Goal: Find specific page/section: Find specific page/section

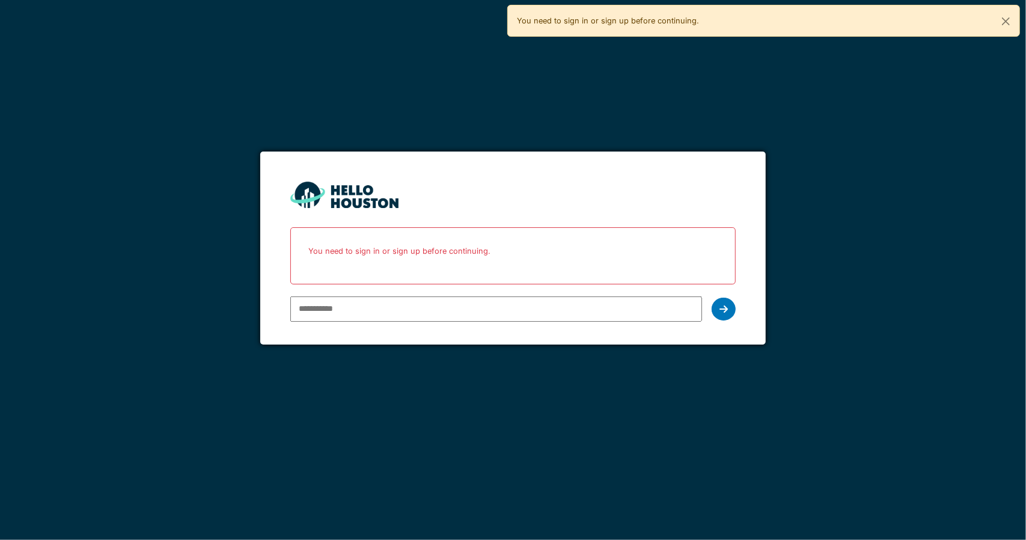
type input "**********"
click at [722, 311] on icon at bounding box center [724, 309] width 8 height 10
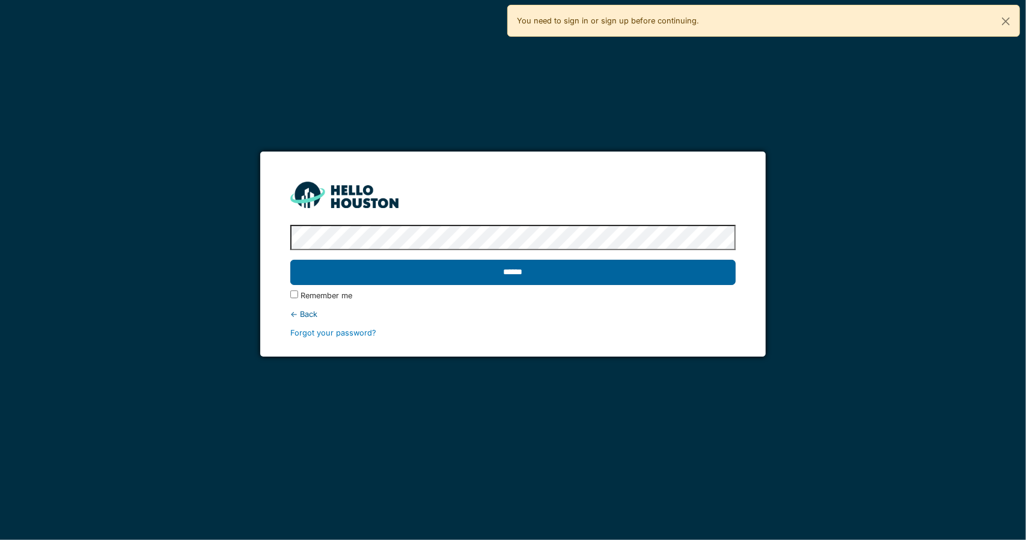
click at [577, 278] on input "******" at bounding box center [512, 272] width 445 height 25
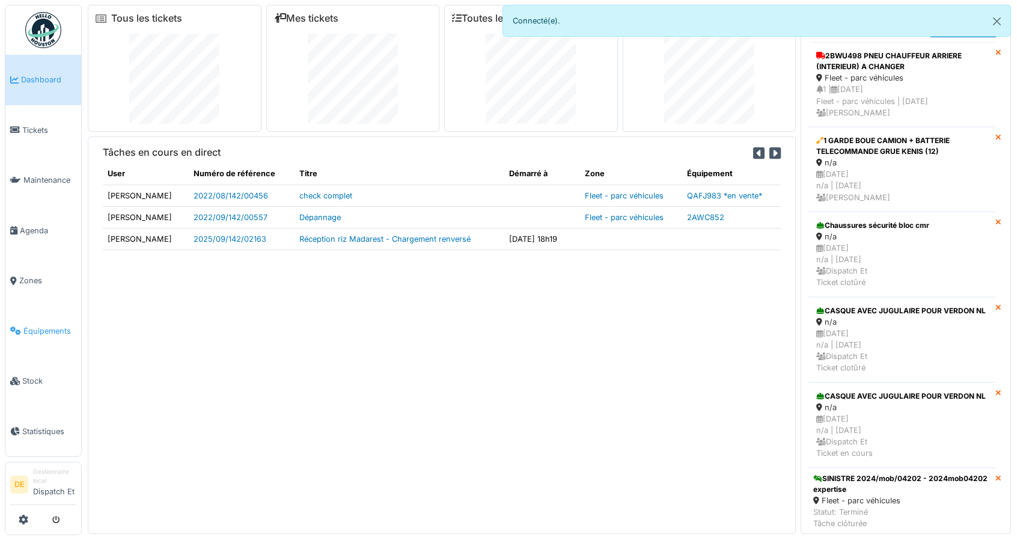
click at [47, 331] on span "Équipements" at bounding box center [49, 330] width 53 height 11
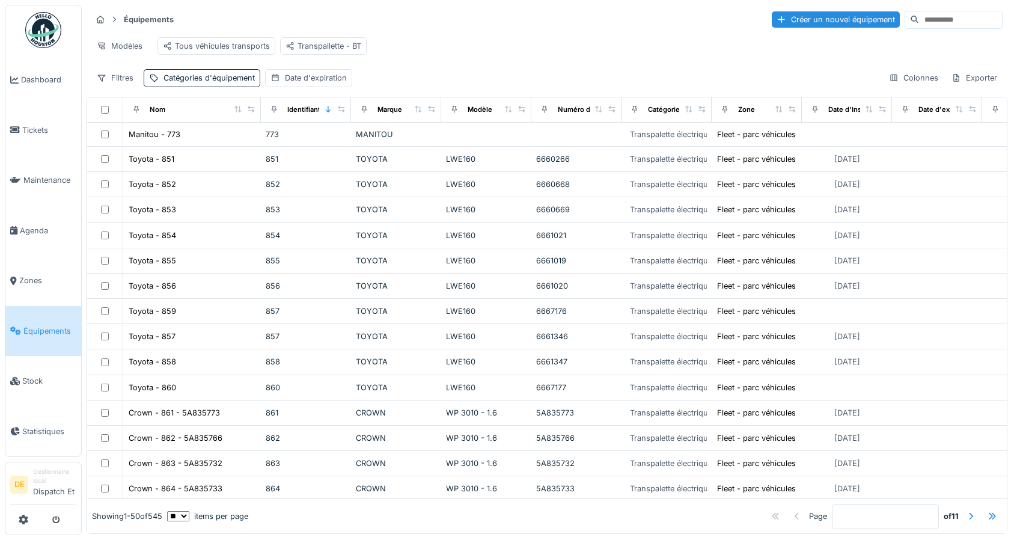
click at [919, 19] on input at bounding box center [960, 19] width 83 height 17
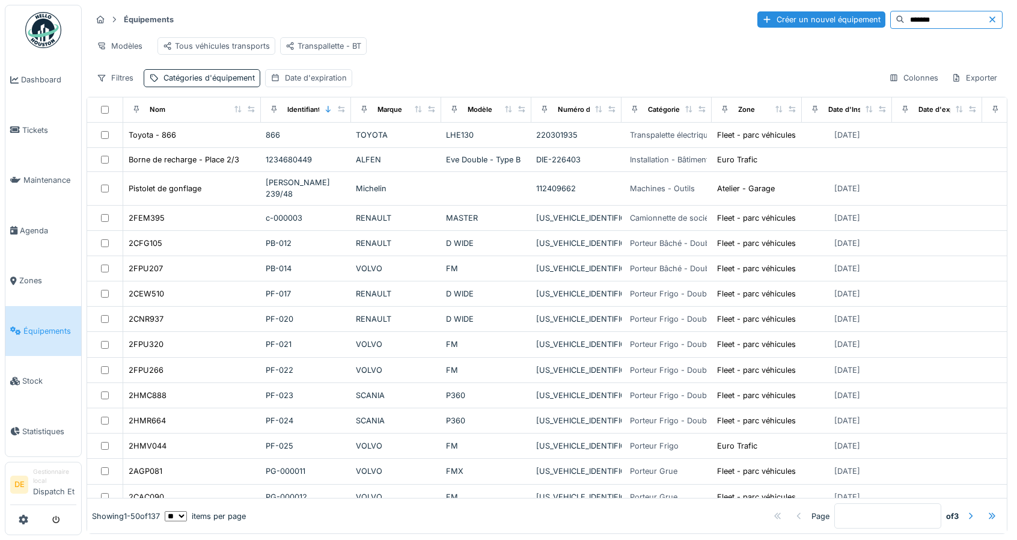
type input "*******"
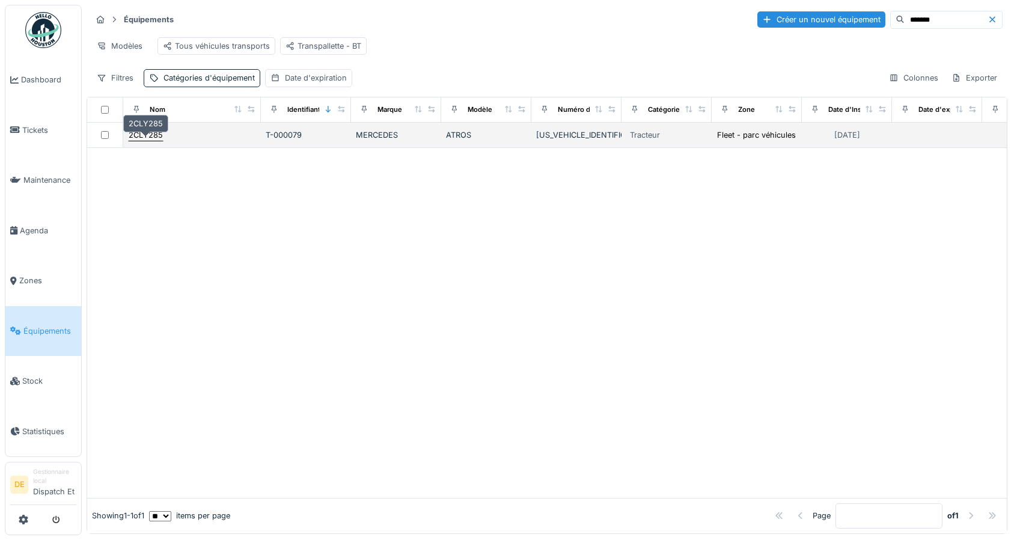
click at [142, 141] on div "2CLY285" at bounding box center [146, 134] width 34 height 11
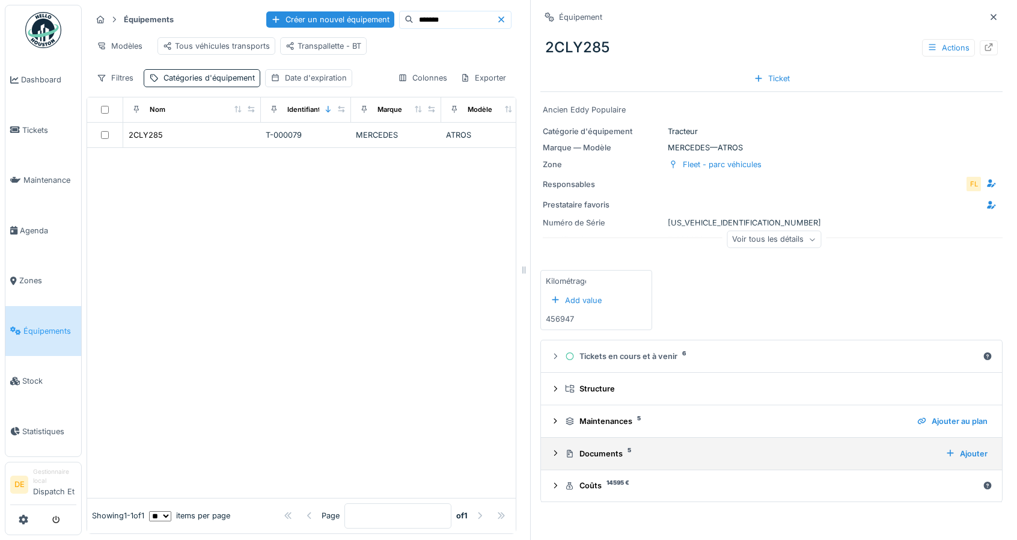
click at [551, 453] on icon at bounding box center [556, 453] width 10 height 8
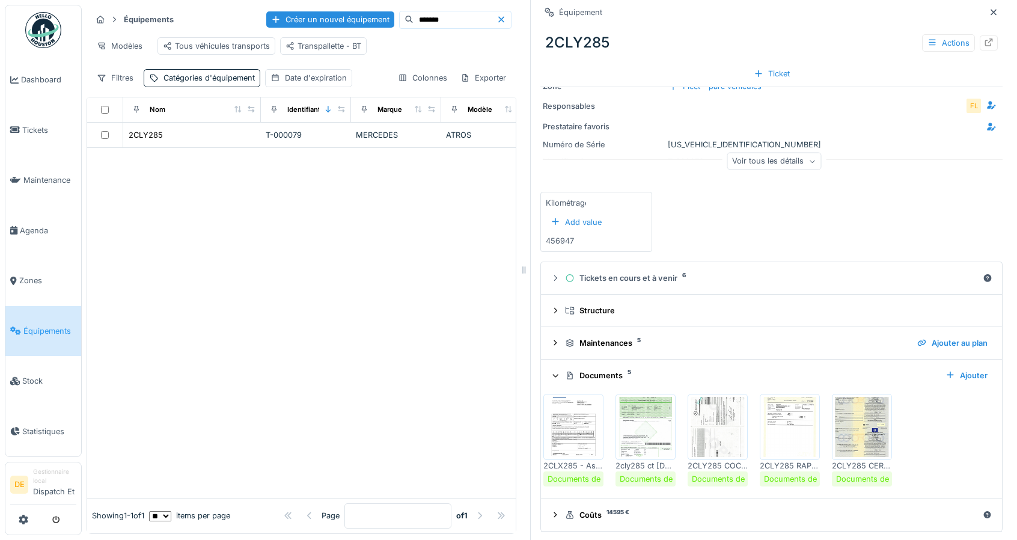
scroll to position [9, 0]
click at [864, 409] on img at bounding box center [862, 427] width 54 height 60
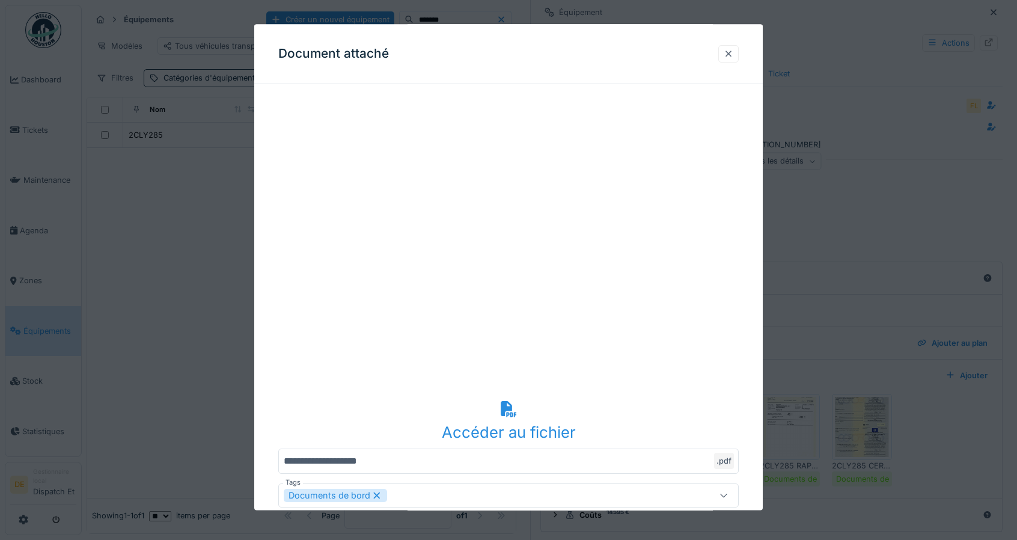
click at [732, 53] on div at bounding box center [729, 53] width 10 height 11
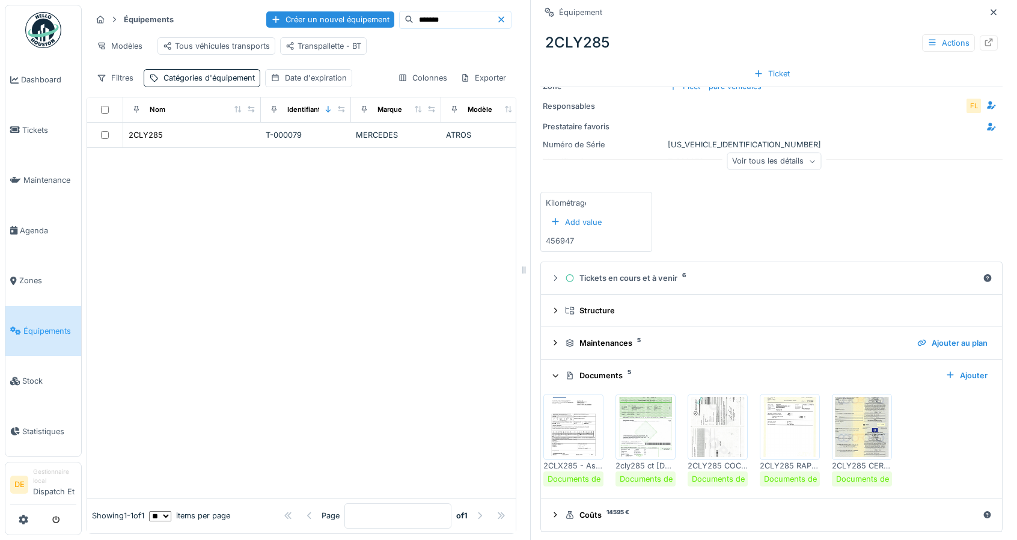
click at [858, 427] on img at bounding box center [862, 427] width 54 height 60
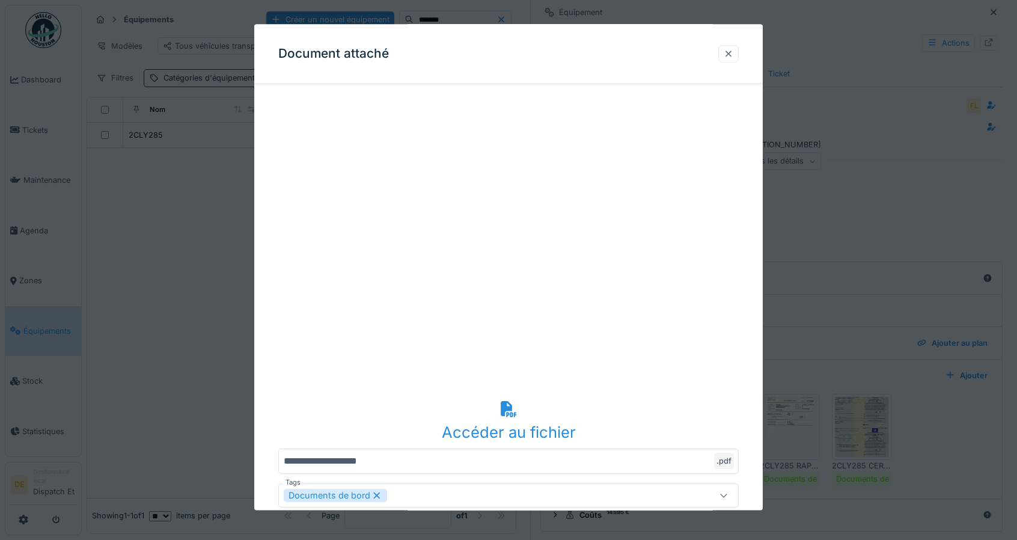
click at [733, 51] on div at bounding box center [729, 53] width 10 height 11
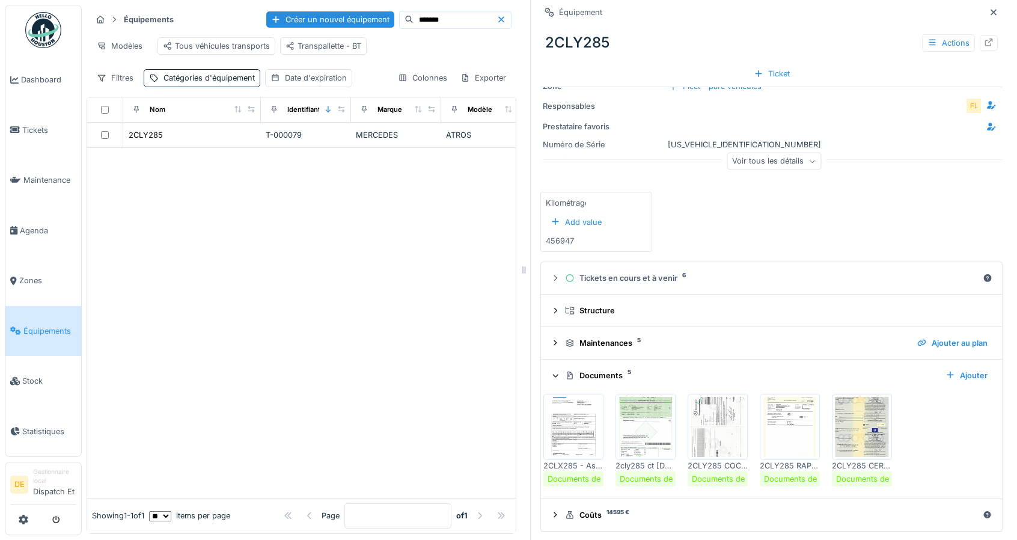
click at [554, 405] on img at bounding box center [573, 427] width 54 height 60
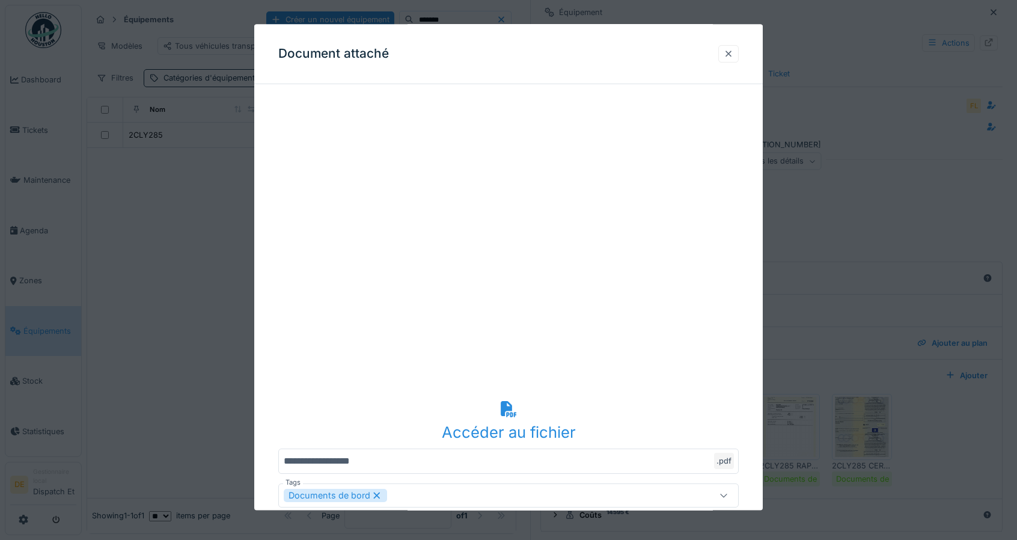
click at [732, 53] on div at bounding box center [729, 53] width 10 height 11
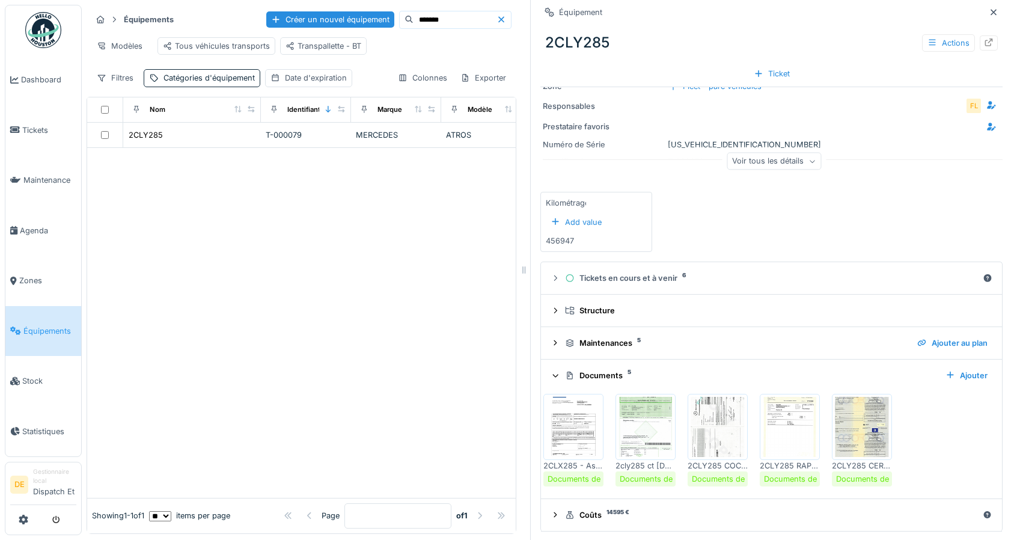
click at [643, 409] on img at bounding box center [646, 427] width 54 height 60
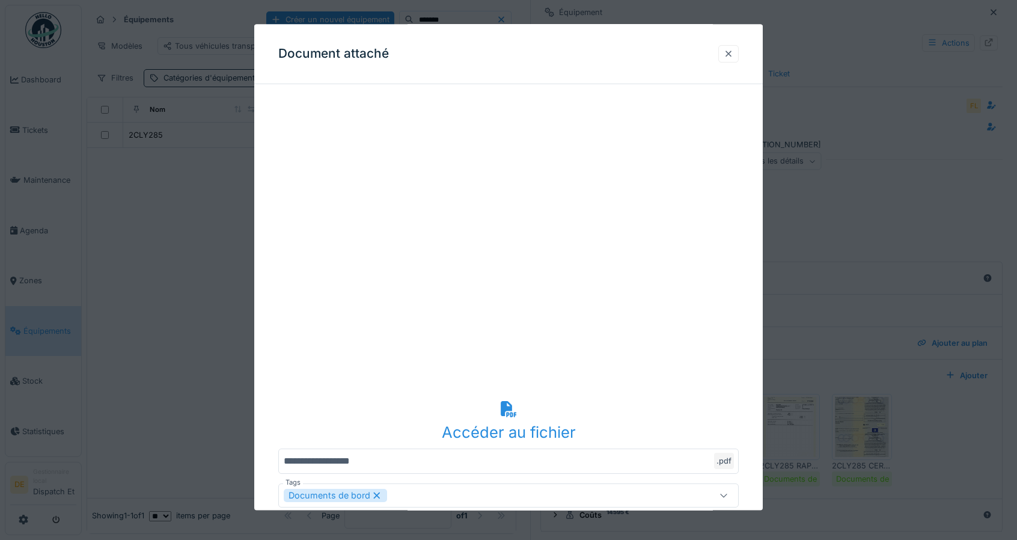
click at [730, 53] on div at bounding box center [729, 53] width 10 height 11
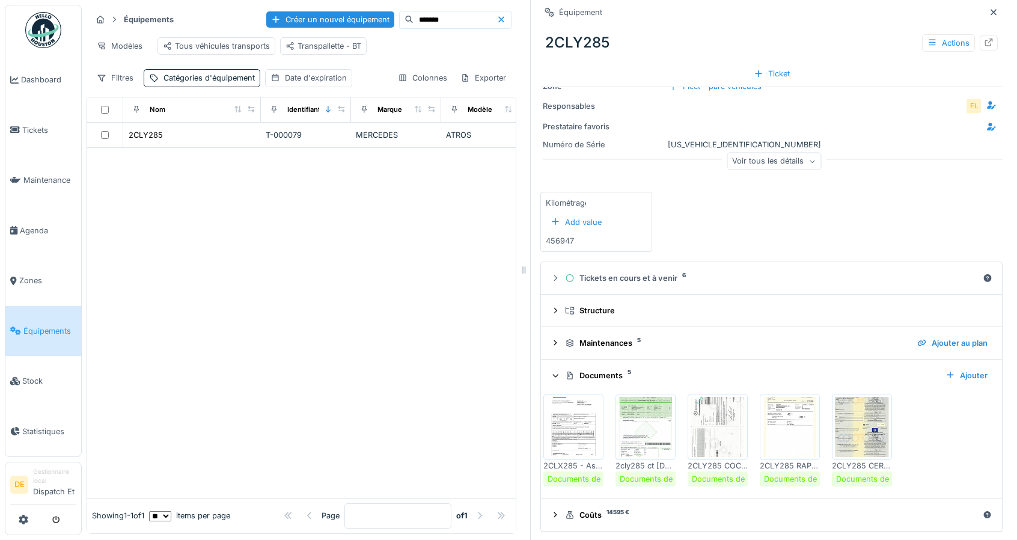
click at [712, 400] on img at bounding box center [718, 427] width 54 height 60
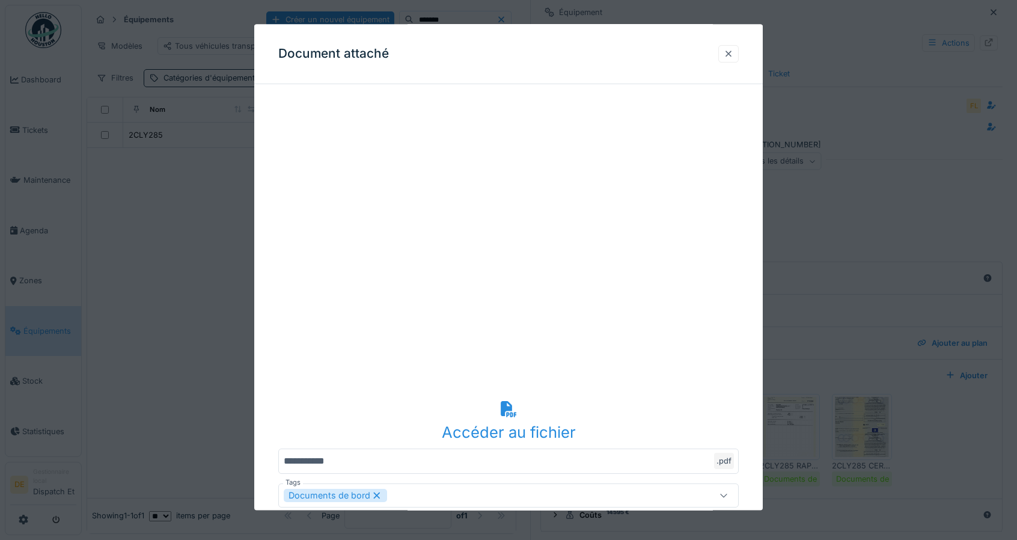
click at [739, 55] on div at bounding box center [728, 53] width 20 height 17
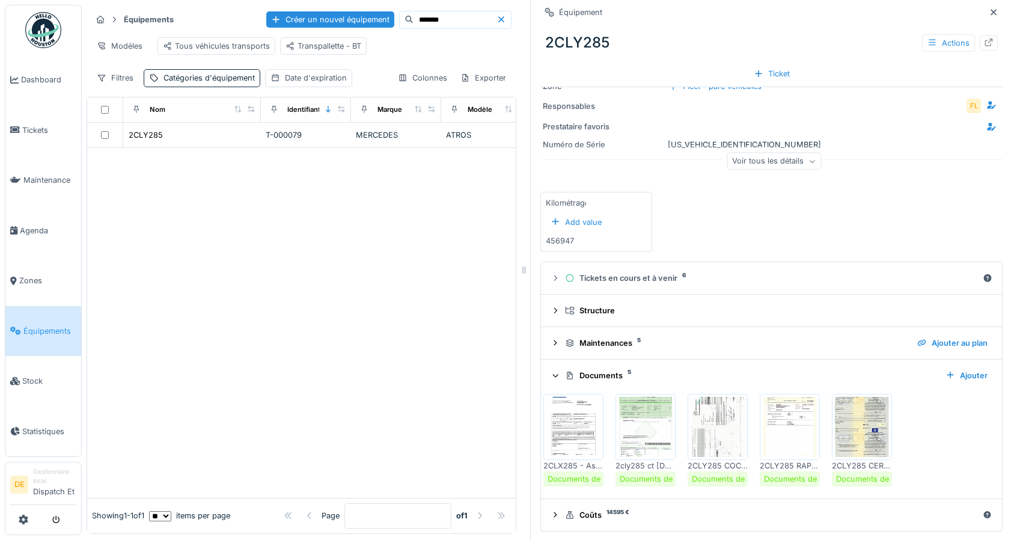
click at [784, 409] on img at bounding box center [790, 427] width 54 height 60
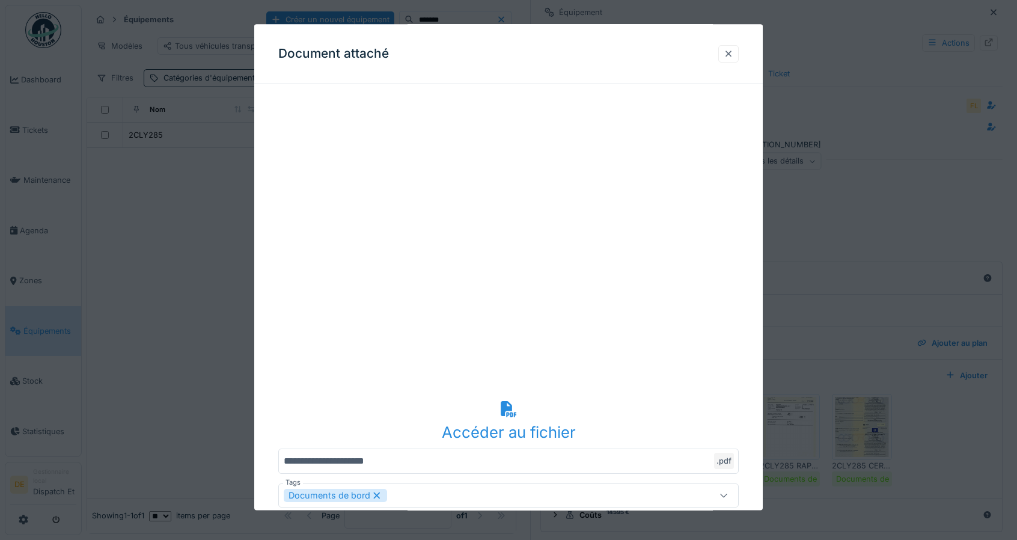
click at [738, 55] on div at bounding box center [728, 53] width 20 height 17
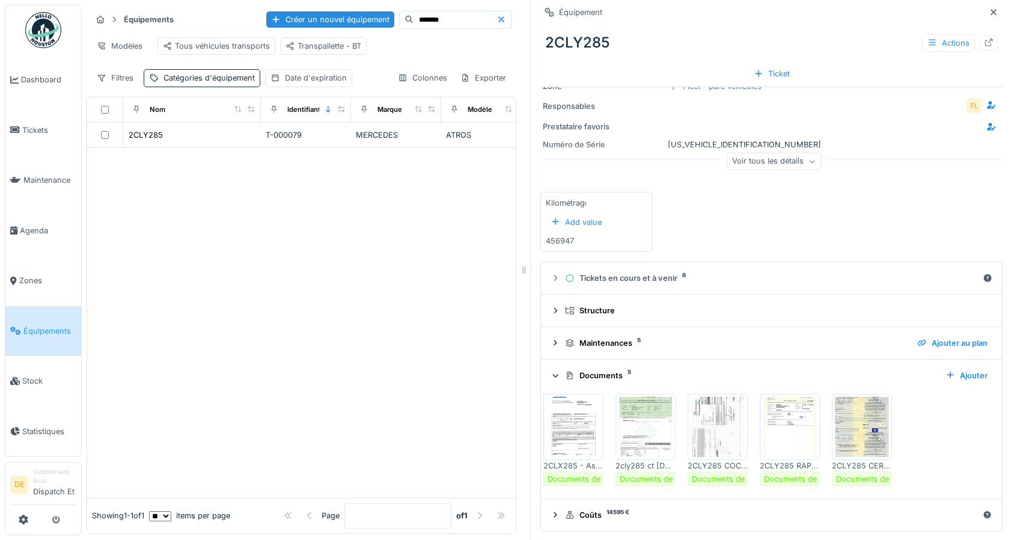
click at [850, 420] on img at bounding box center [862, 427] width 54 height 60
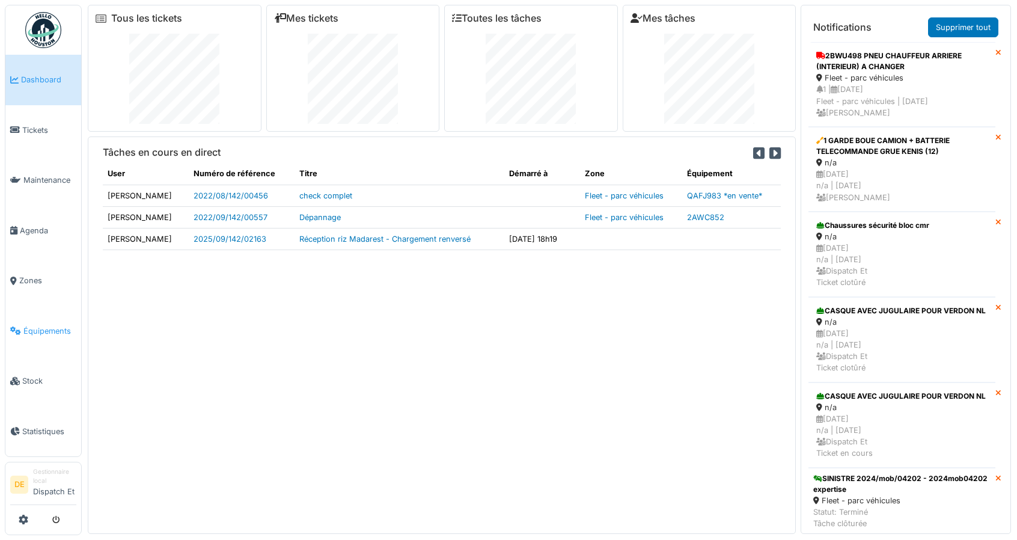
click at [34, 335] on span "Équipements" at bounding box center [49, 330] width 53 height 11
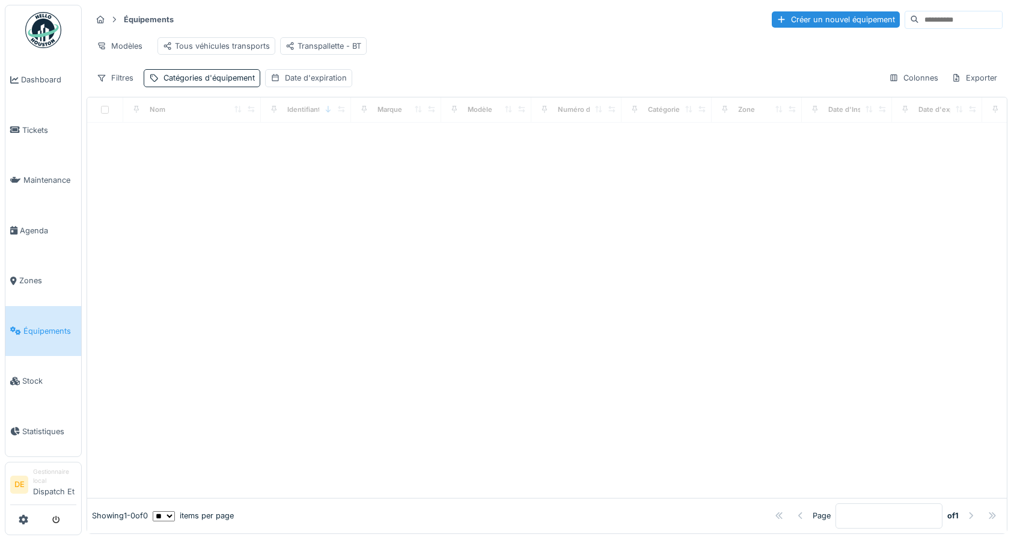
click at [919, 17] on input at bounding box center [960, 19] width 83 height 17
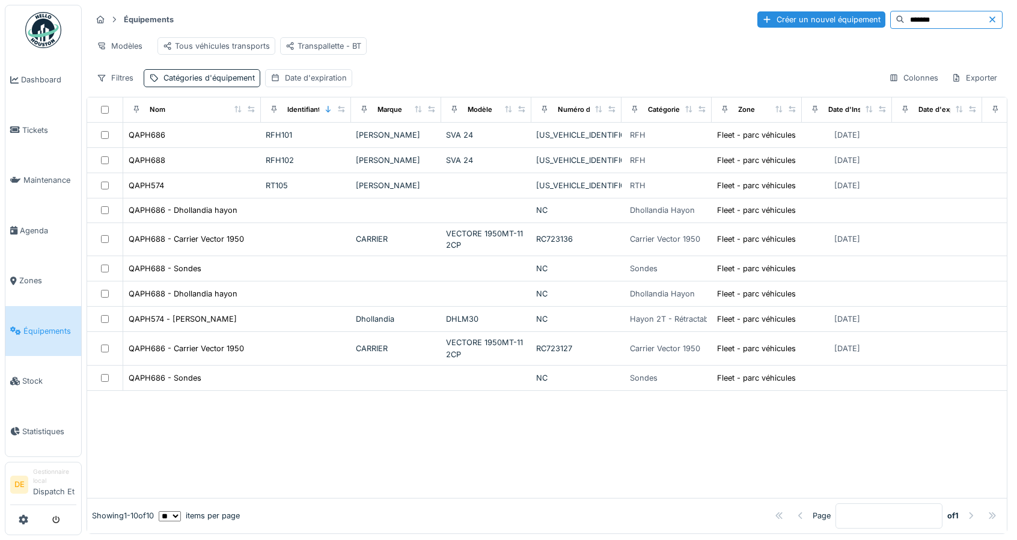
type input "*******"
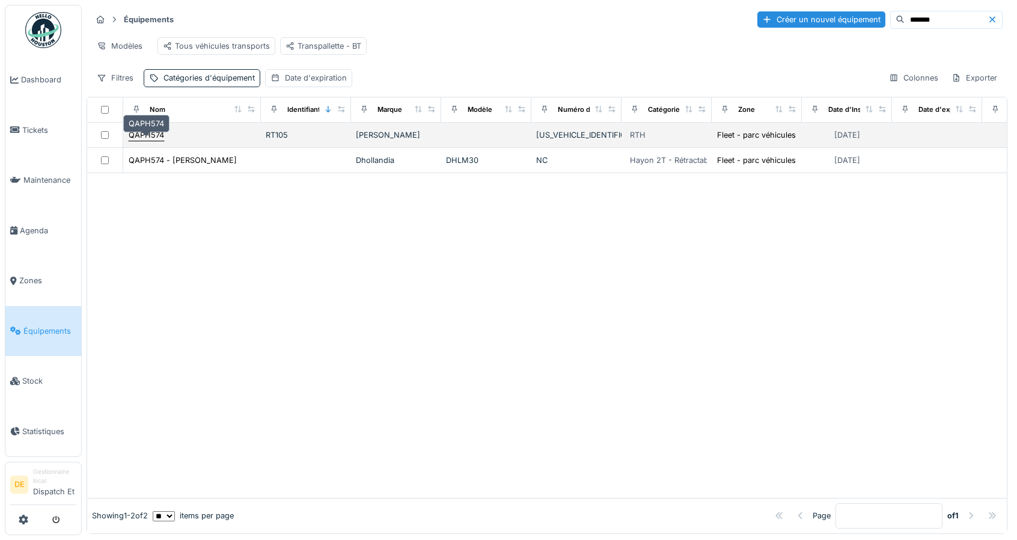
click at [142, 141] on div "QAPH574" at bounding box center [146, 134] width 35 height 11
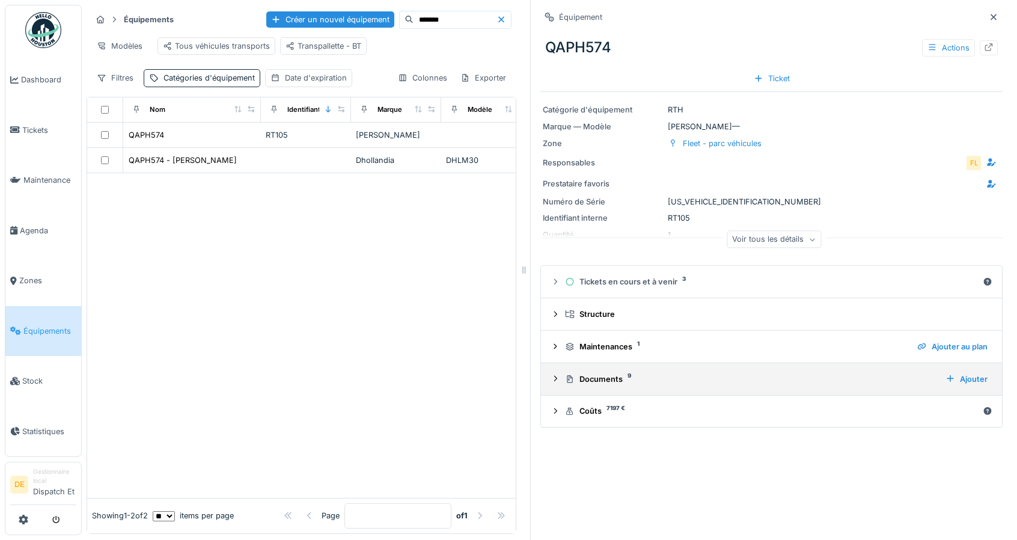
click at [551, 376] on icon at bounding box center [556, 378] width 10 height 8
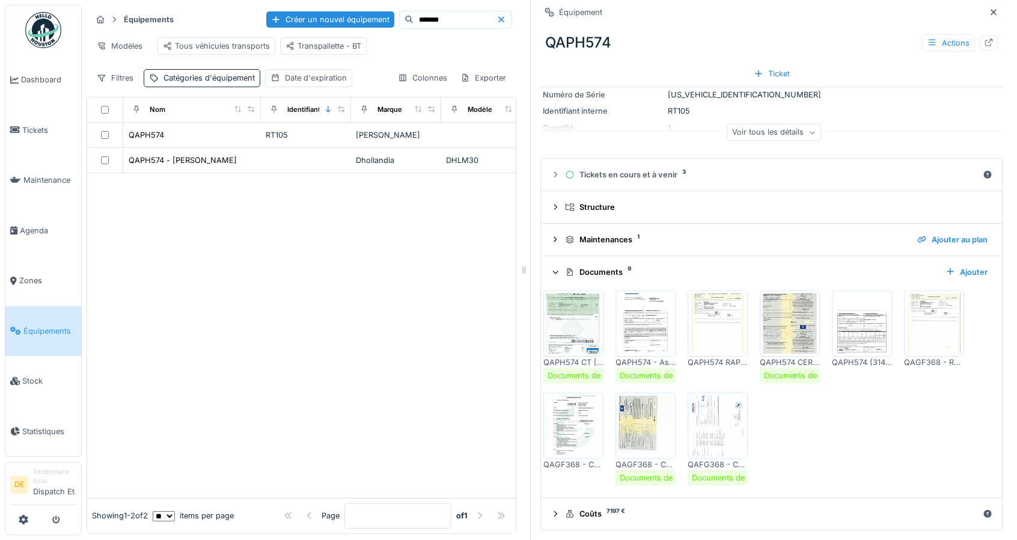
scroll to position [105, 0]
click at [587, 313] on img at bounding box center [573, 325] width 54 height 60
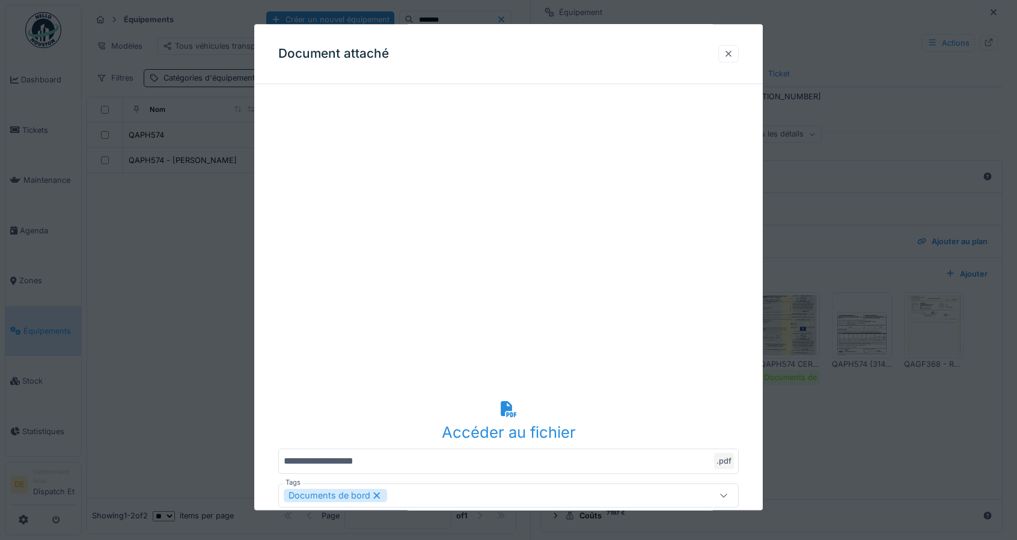
click at [733, 53] on div at bounding box center [729, 53] width 10 height 11
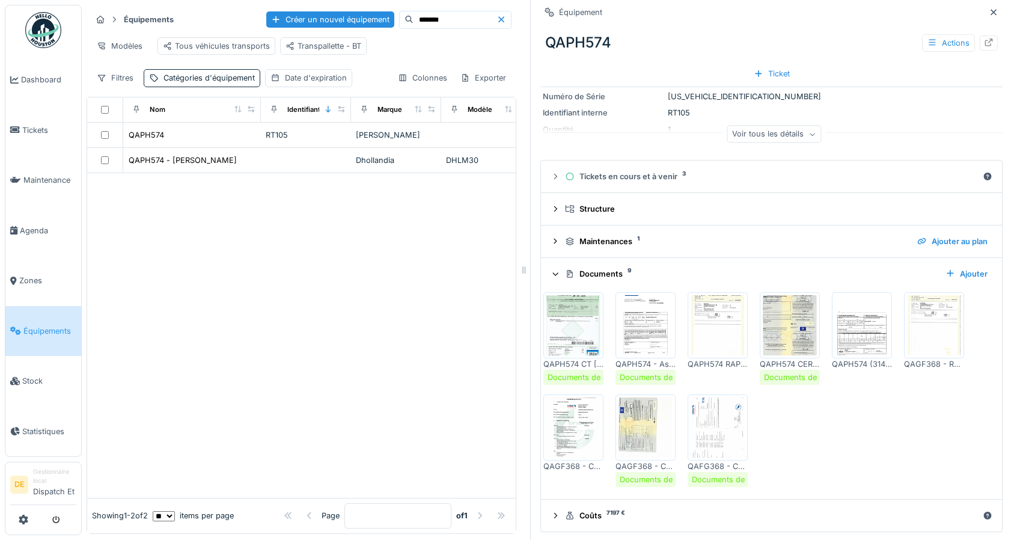
click at [628, 308] on img at bounding box center [646, 325] width 54 height 60
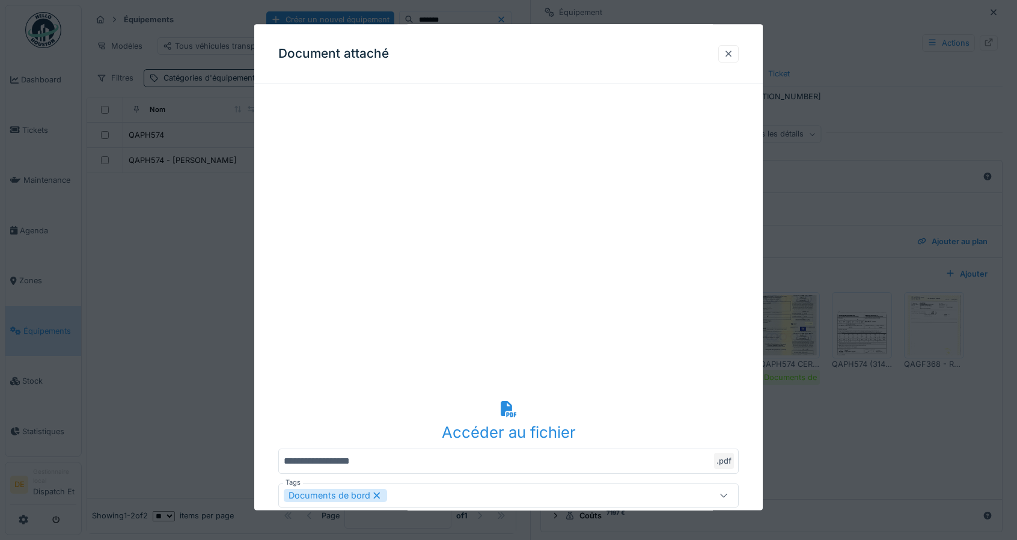
click at [733, 53] on div at bounding box center [729, 53] width 10 height 11
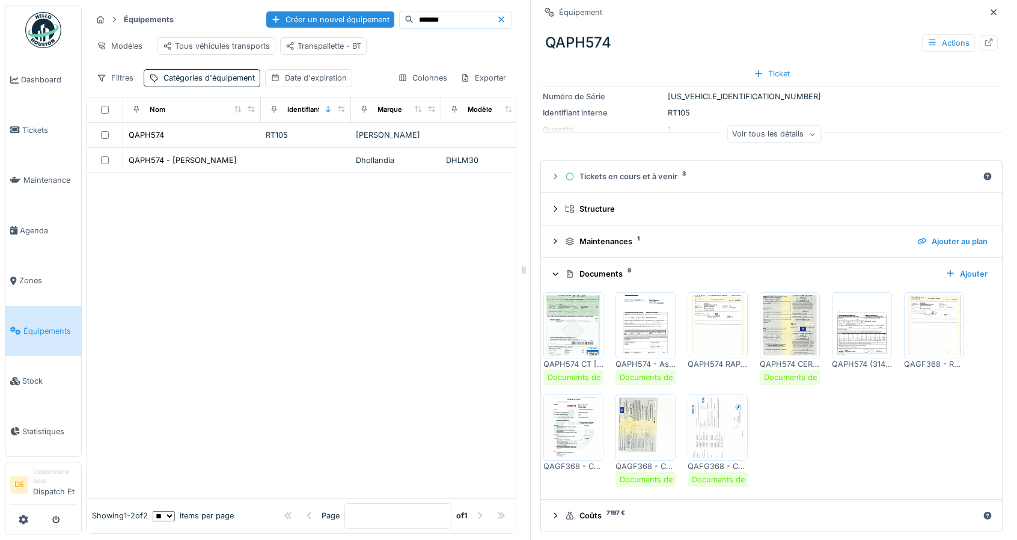
click at [704, 316] on img at bounding box center [718, 325] width 54 height 60
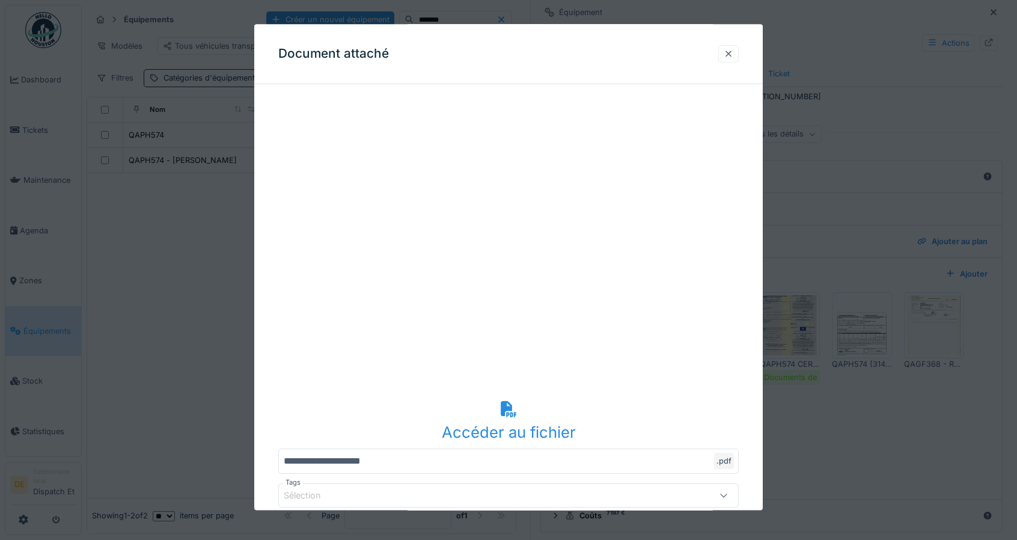
click at [733, 58] on div at bounding box center [729, 53] width 10 height 11
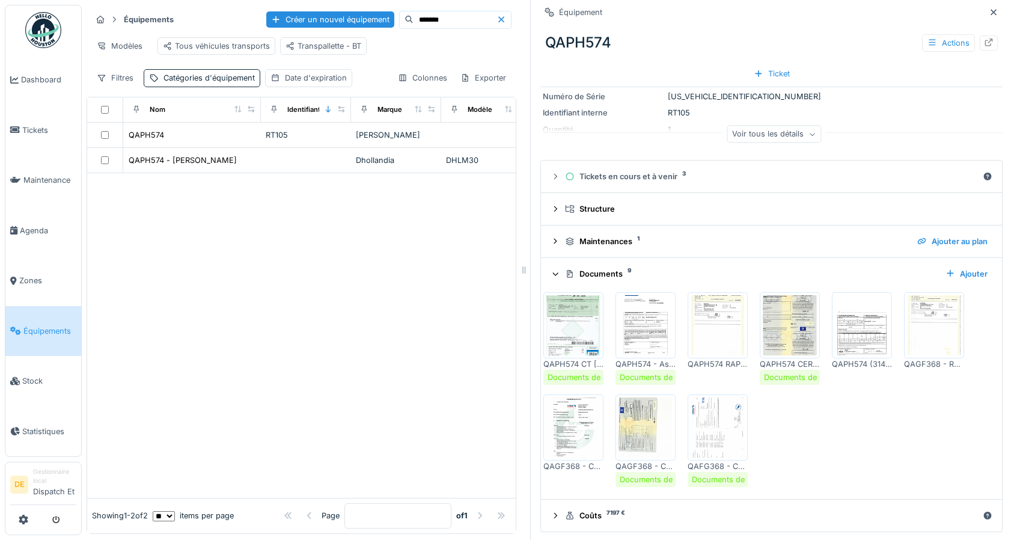
click at [781, 344] on img at bounding box center [790, 325] width 54 height 60
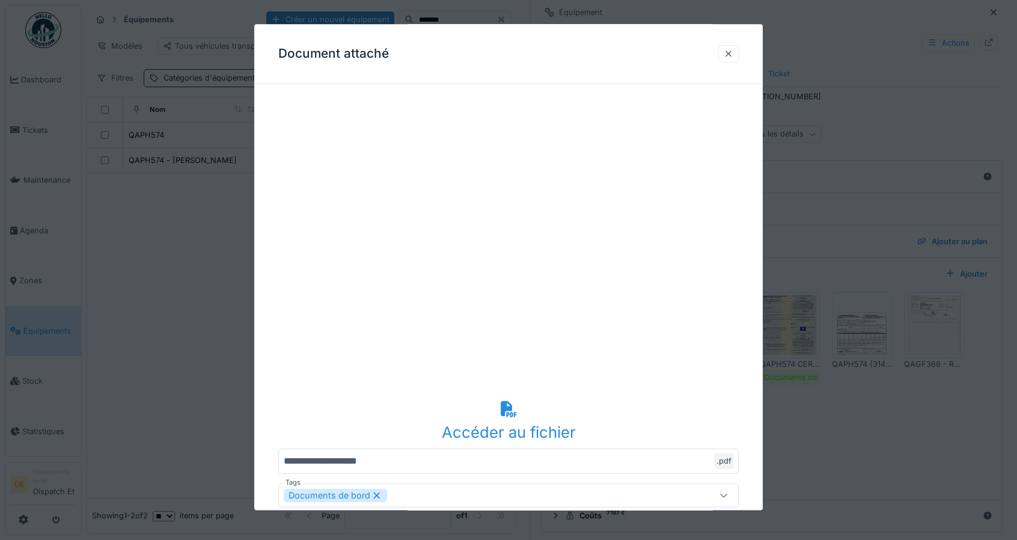
click at [733, 50] on div at bounding box center [729, 53] width 10 height 11
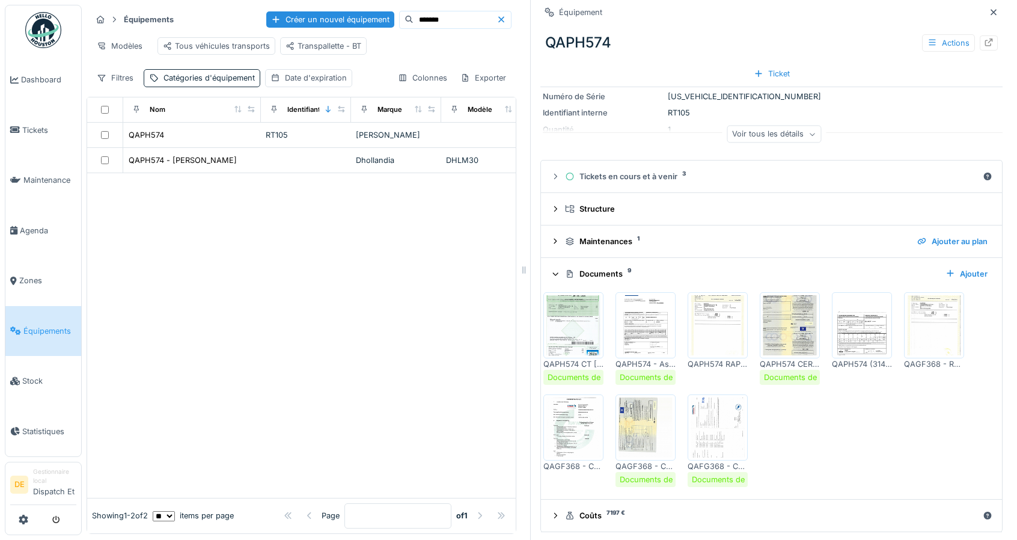
click at [860, 329] on img at bounding box center [862, 325] width 54 height 60
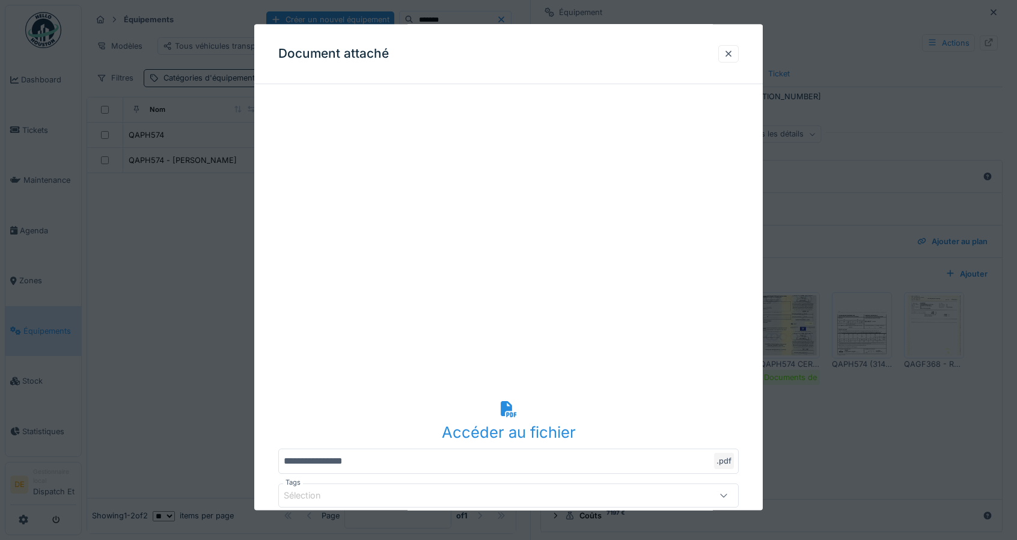
click at [825, 197] on div at bounding box center [508, 270] width 1017 height 540
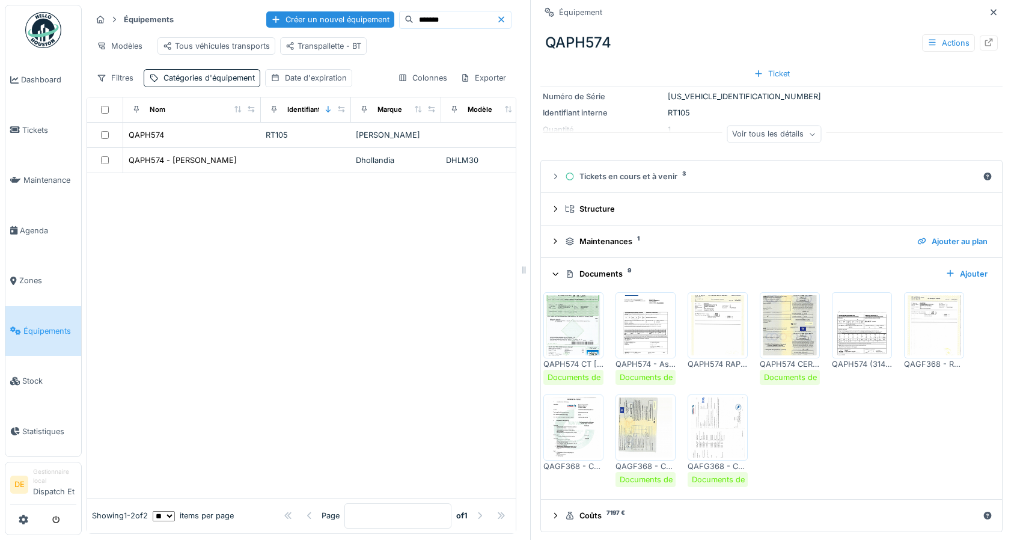
click at [925, 323] on img at bounding box center [934, 325] width 54 height 60
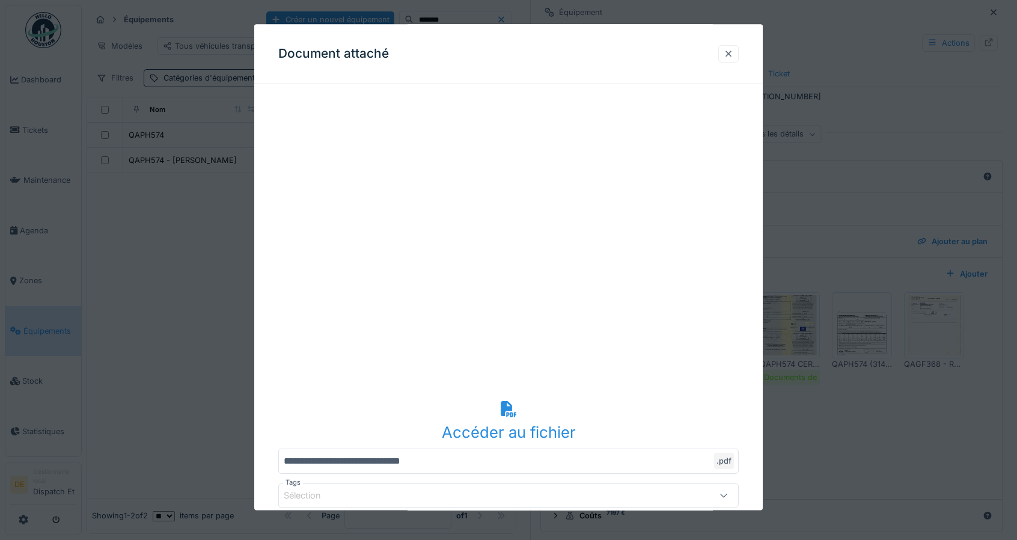
click at [733, 55] on div at bounding box center [729, 53] width 10 height 11
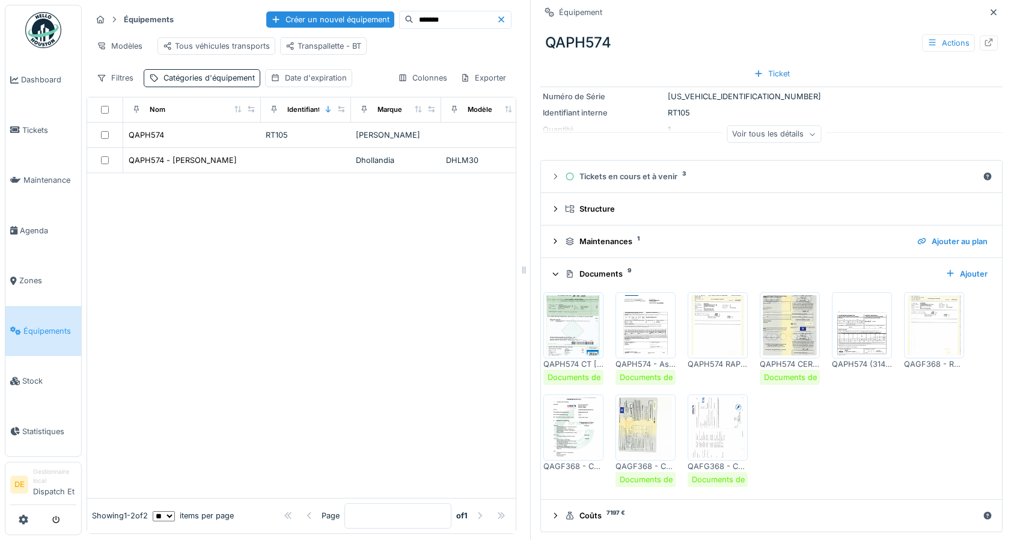
click at [566, 435] on img at bounding box center [573, 427] width 54 height 60
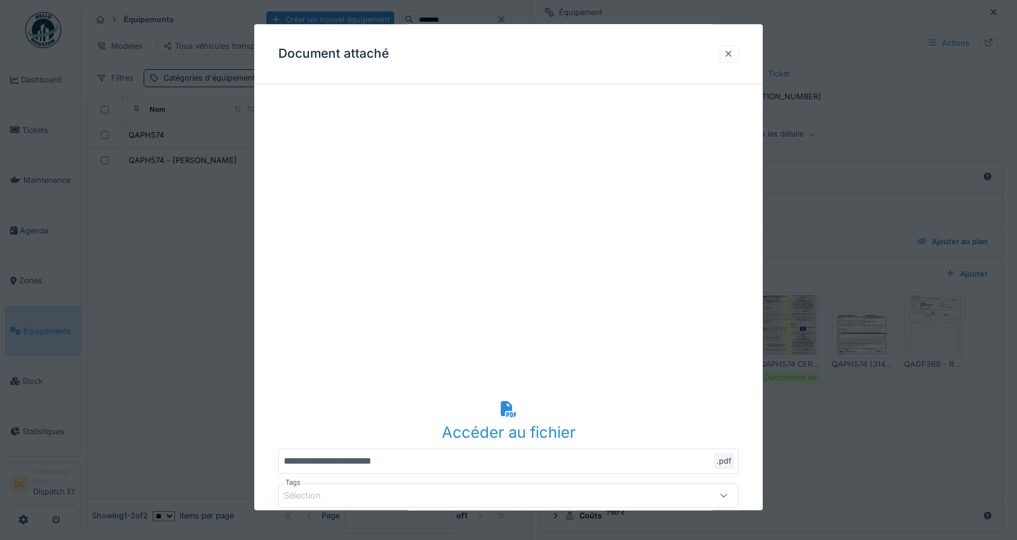
click at [731, 56] on div at bounding box center [729, 53] width 10 height 11
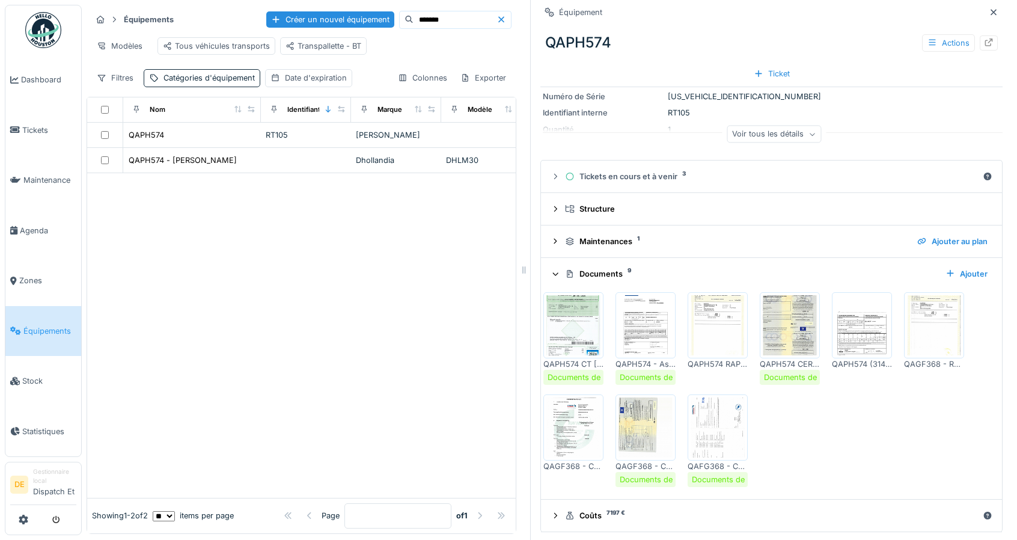
click at [634, 411] on img at bounding box center [646, 427] width 54 height 60
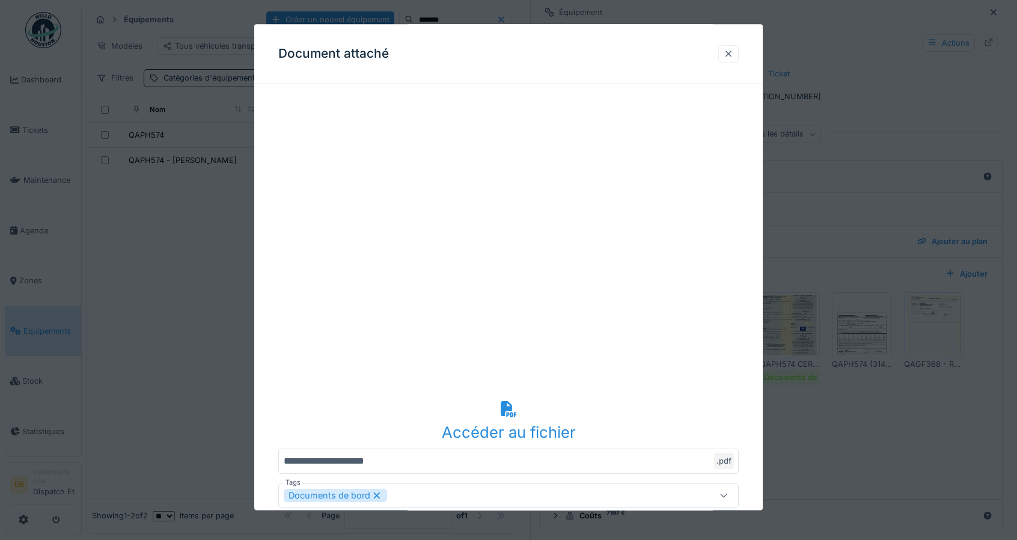
click at [730, 53] on div at bounding box center [729, 53] width 10 height 11
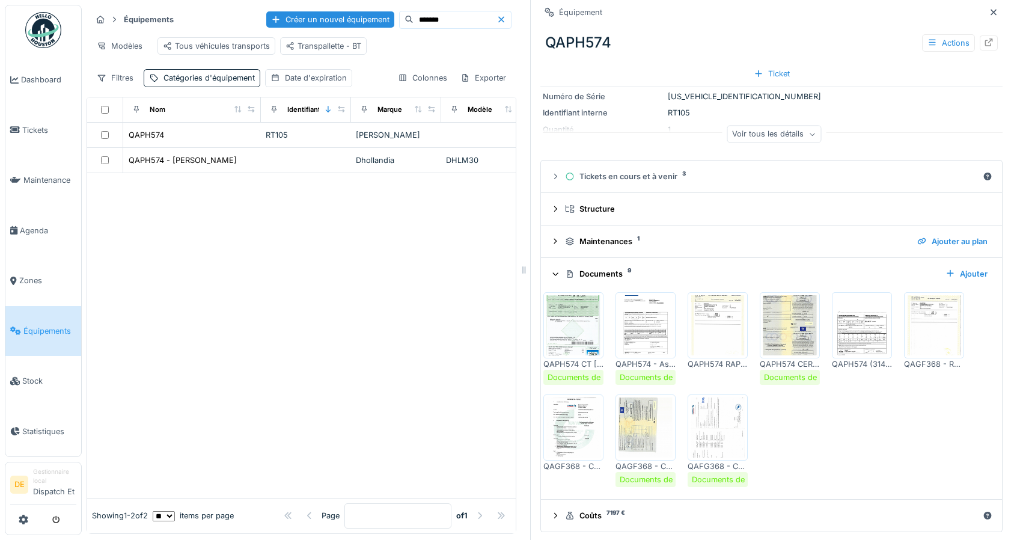
click at [711, 406] on img at bounding box center [718, 427] width 54 height 60
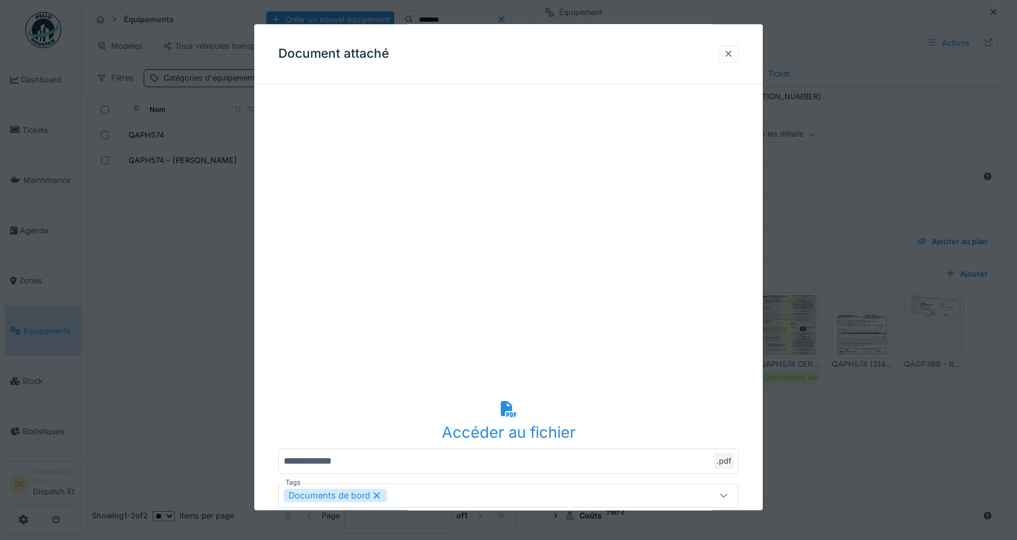
click at [730, 55] on div at bounding box center [729, 53] width 10 height 11
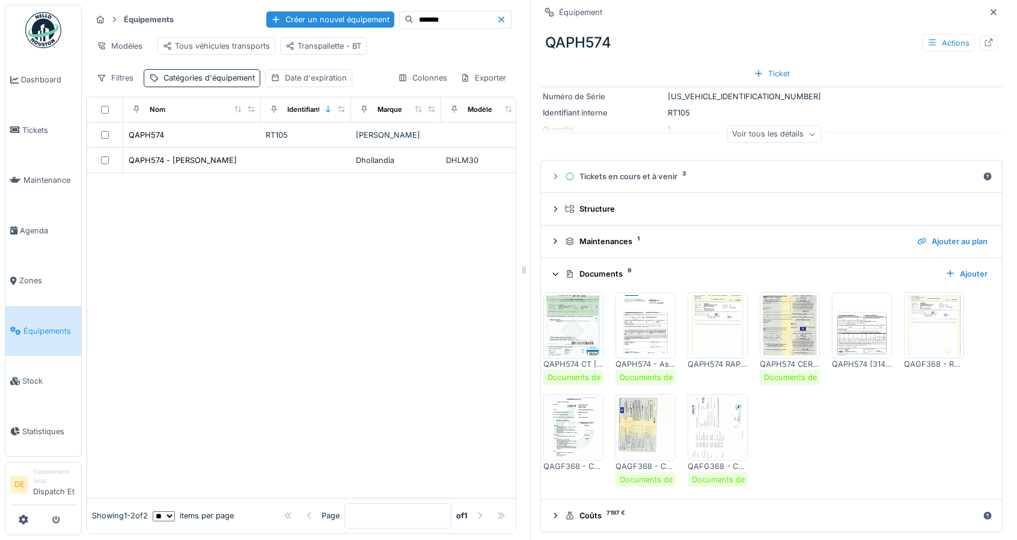
drag, startPoint x: 781, startPoint y: 3, endPoint x: 881, endPoint y: 420, distance: 428.5
click at [881, 420] on div "QAPH574 CT [DATE].pdf Documents de bord QAPH574 - Ass 2025.pdf Documents de bor…" at bounding box center [771, 389] width 456 height 205
click at [989, 13] on icon at bounding box center [994, 12] width 10 height 8
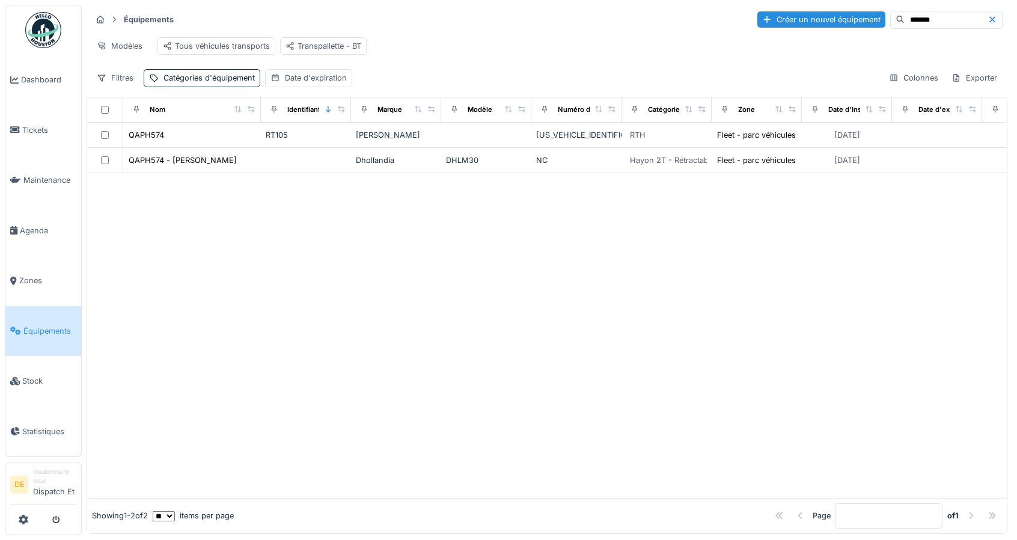
click at [988, 20] on icon at bounding box center [993, 20] width 10 height 8
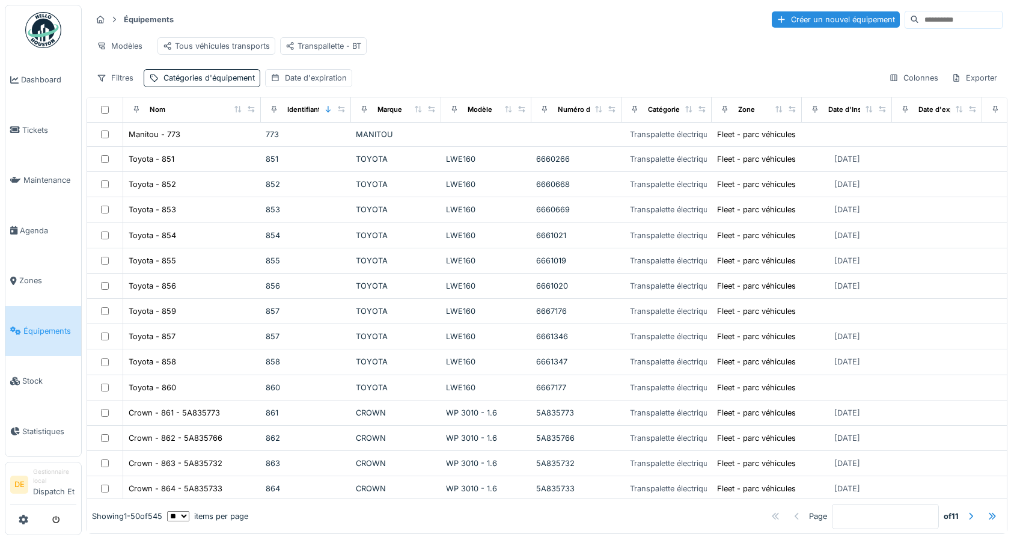
click at [919, 13] on input at bounding box center [960, 19] width 83 height 17
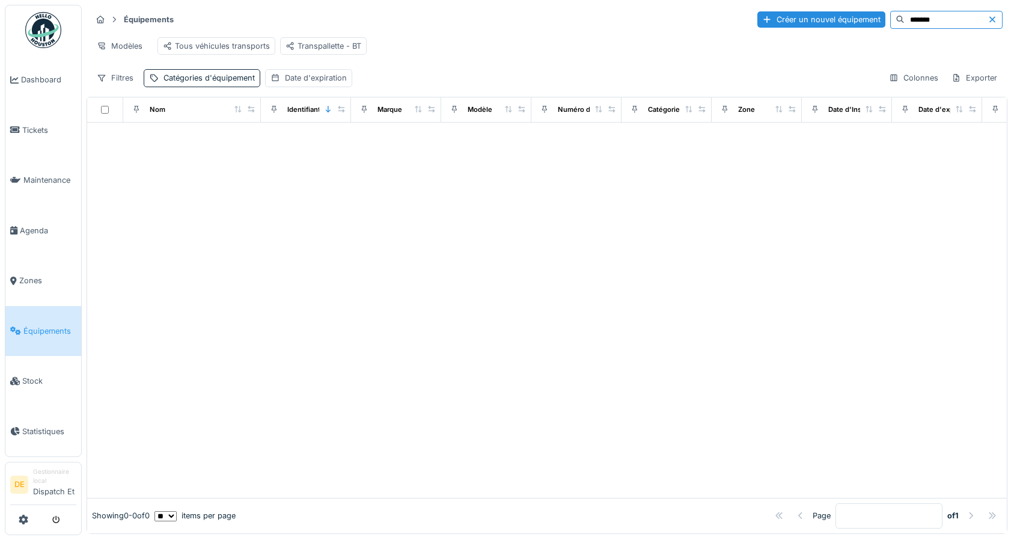
type input "*******"
